Goal: Transaction & Acquisition: Purchase product/service

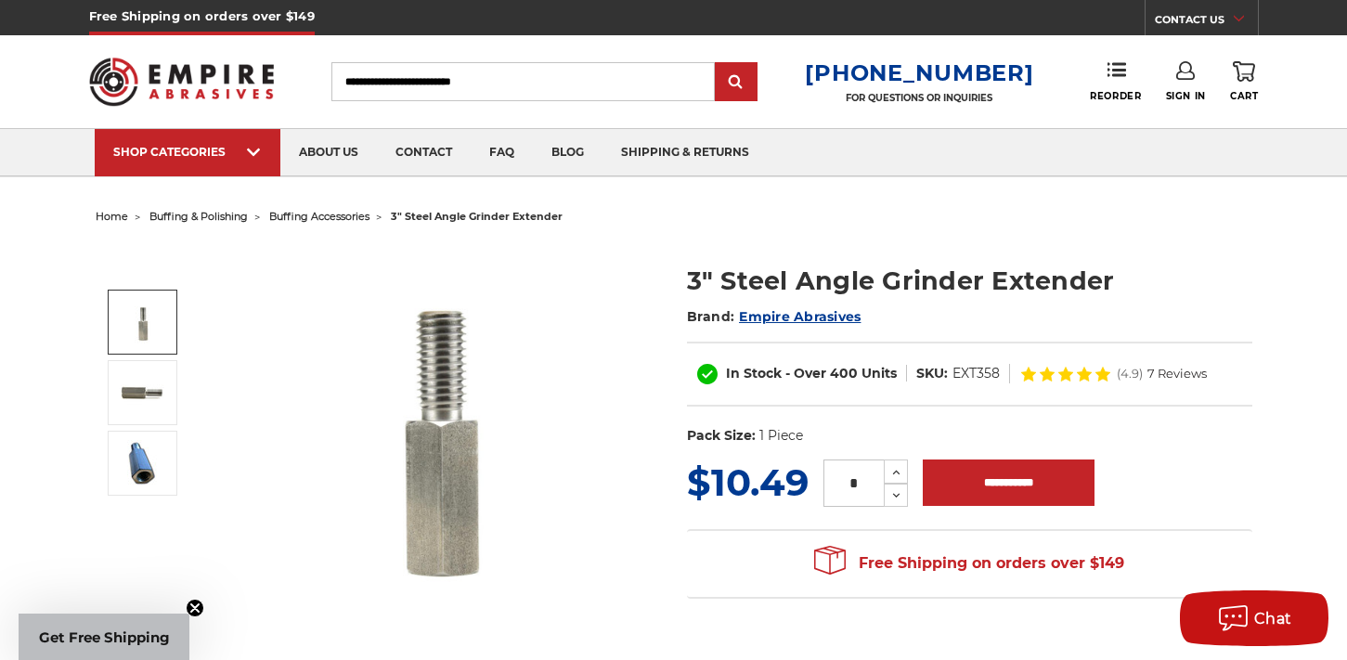
click at [139, 333] on img at bounding box center [143, 322] width 46 height 46
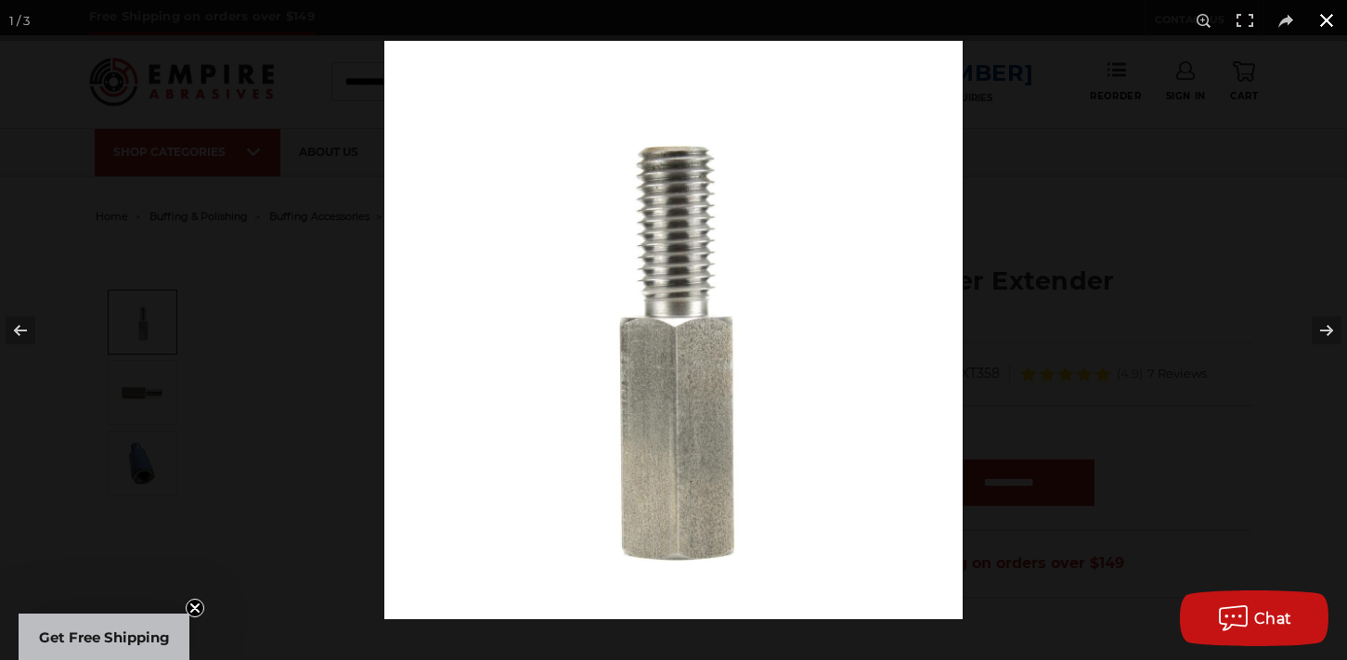
click at [1329, 16] on button at bounding box center [1326, 20] width 41 height 41
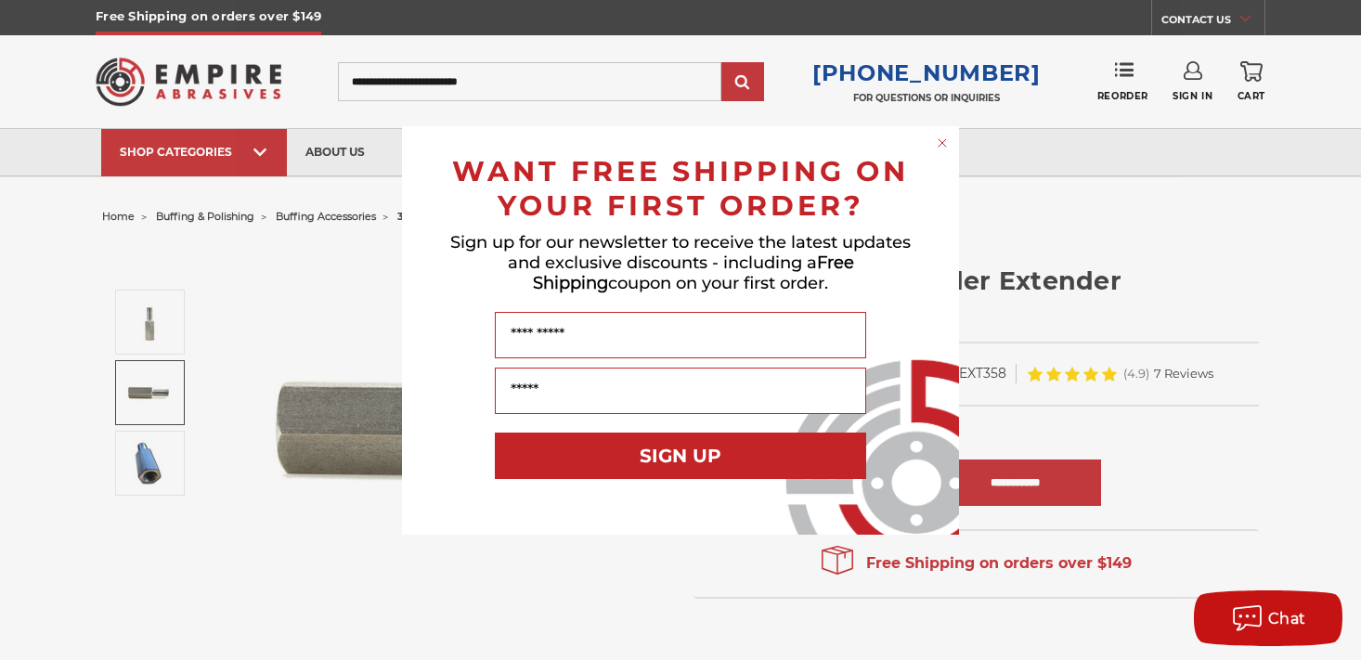
click at [946, 147] on circle "Close dialog" at bounding box center [943, 143] width 18 height 18
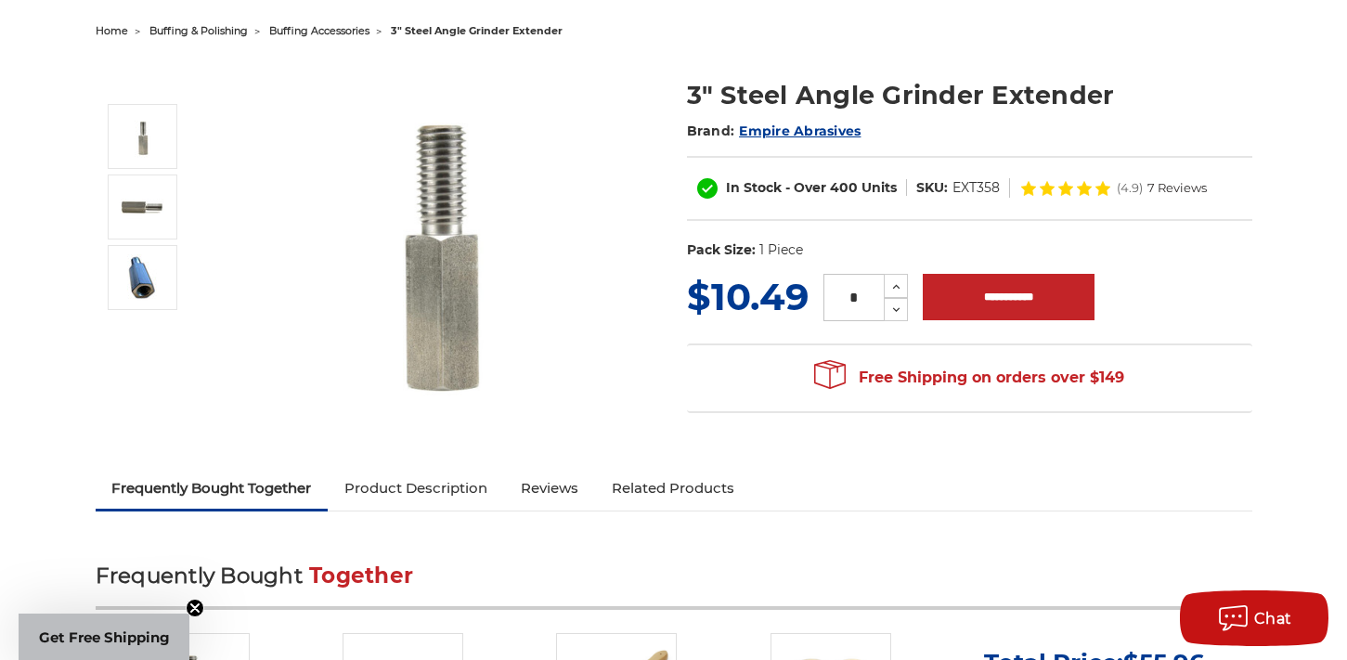
scroll to position [371, 0]
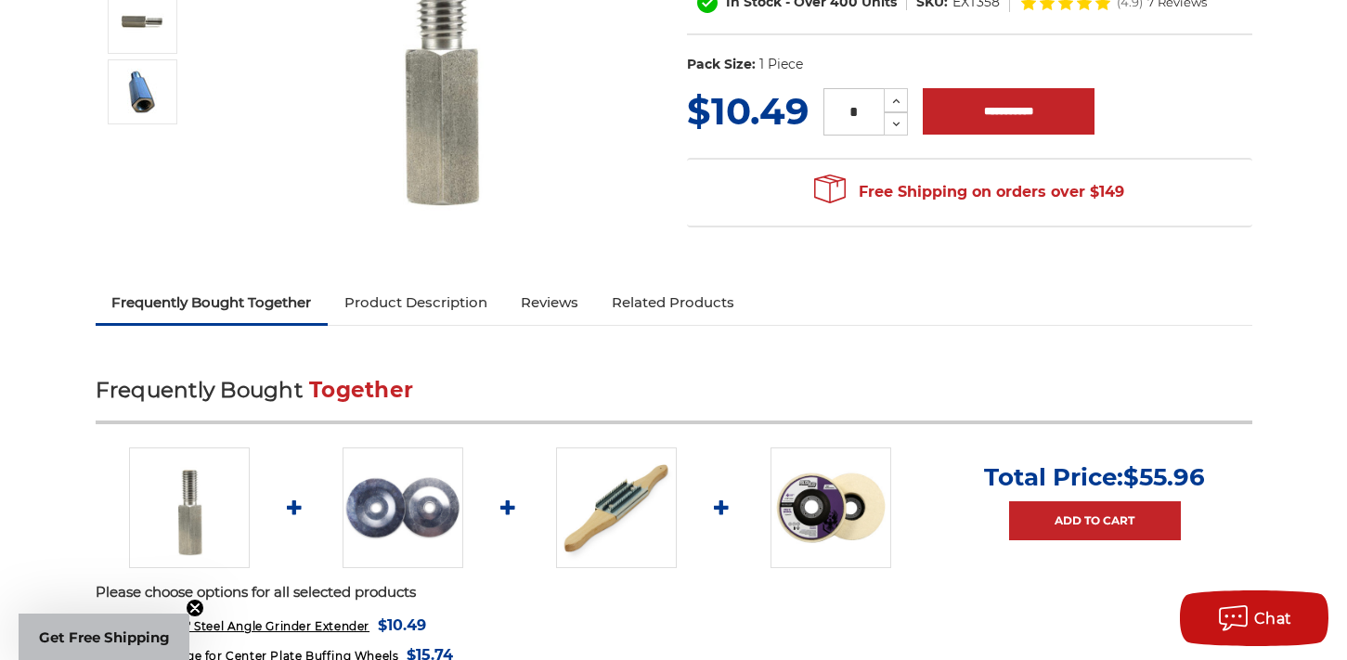
click at [401, 304] on link "Product Description" at bounding box center [416, 302] width 176 height 41
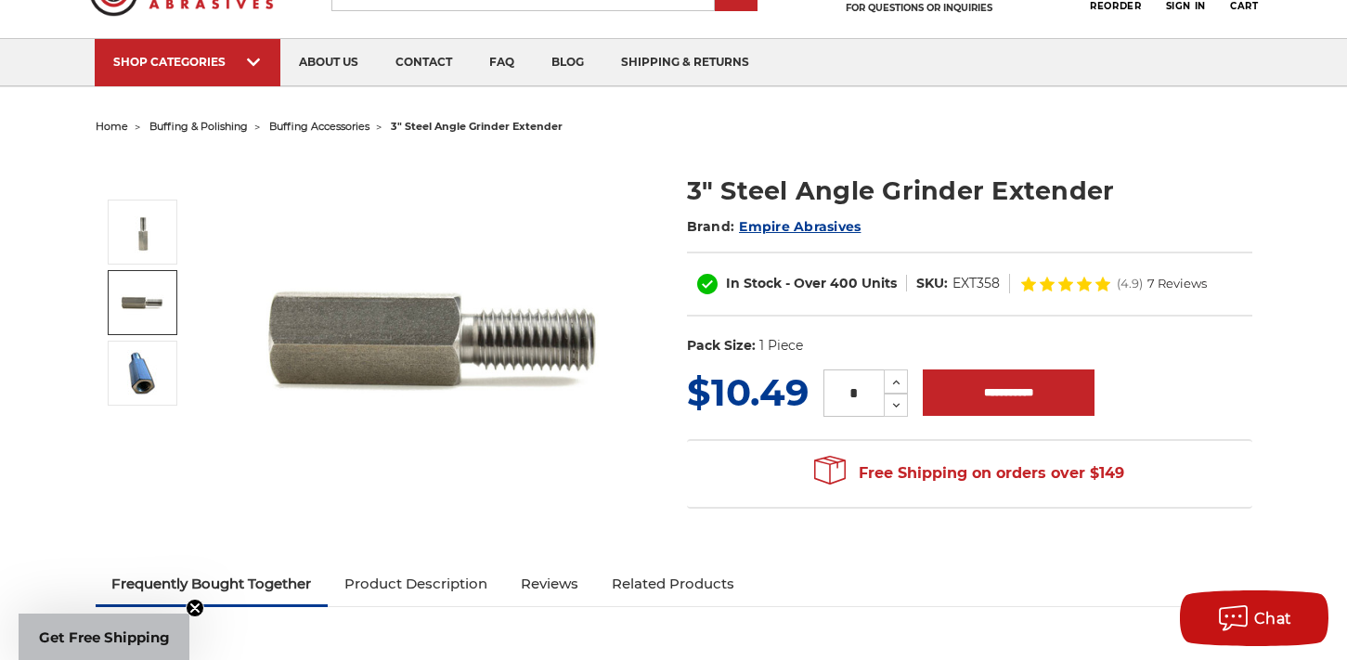
scroll to position [0, 0]
